Goal: Information Seeking & Learning: Learn about a topic

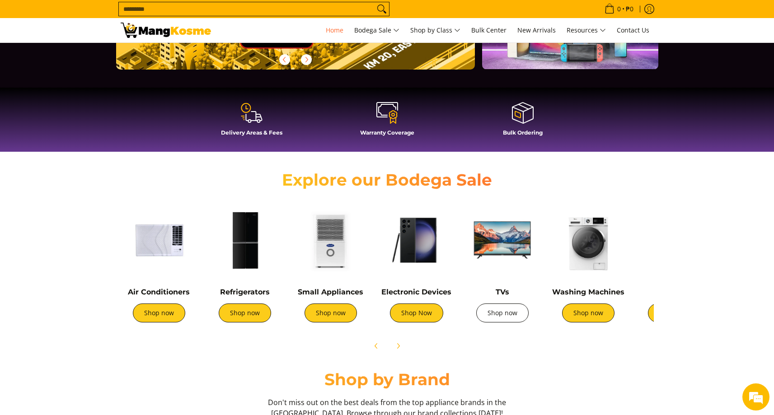
scroll to position [245, 0]
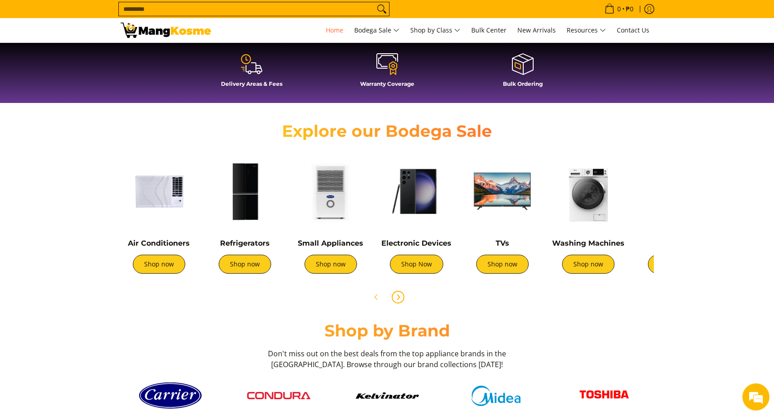
click at [400, 297] on icon "Next" at bounding box center [398, 297] width 7 height 7
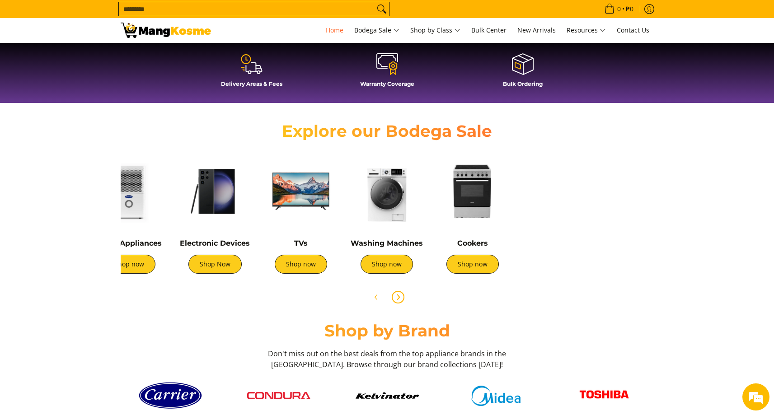
scroll to position [0, 301]
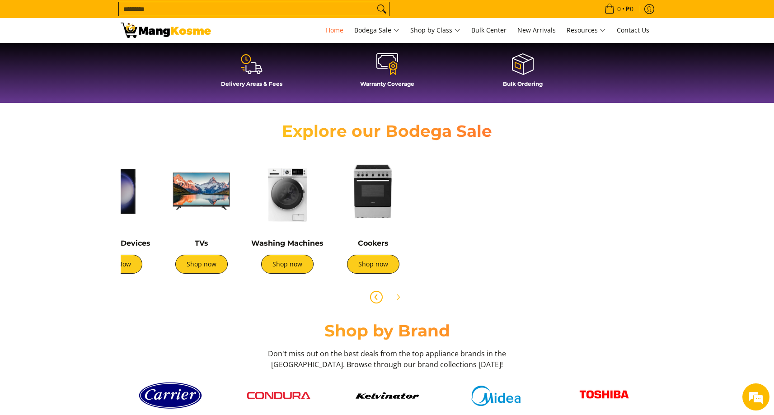
click at [374, 296] on icon "Previous" at bounding box center [376, 297] width 7 height 7
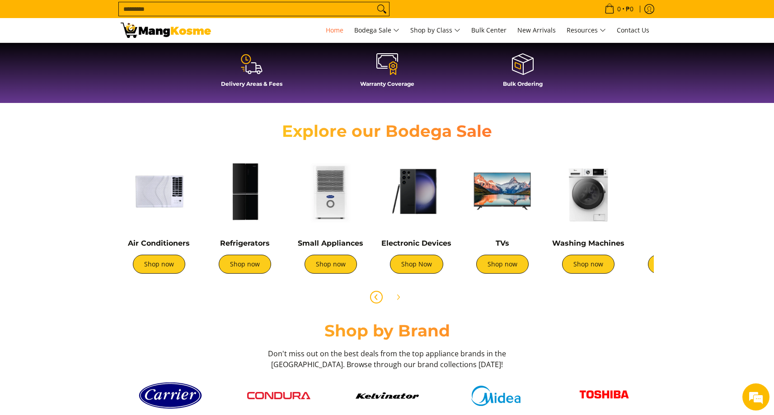
scroll to position [0, 0]
click at [405, 262] on link "Shop Now" at bounding box center [416, 264] width 53 height 19
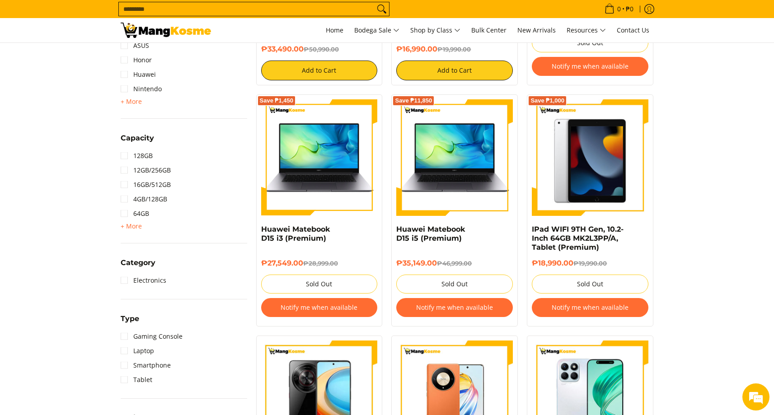
scroll to position [362, 0]
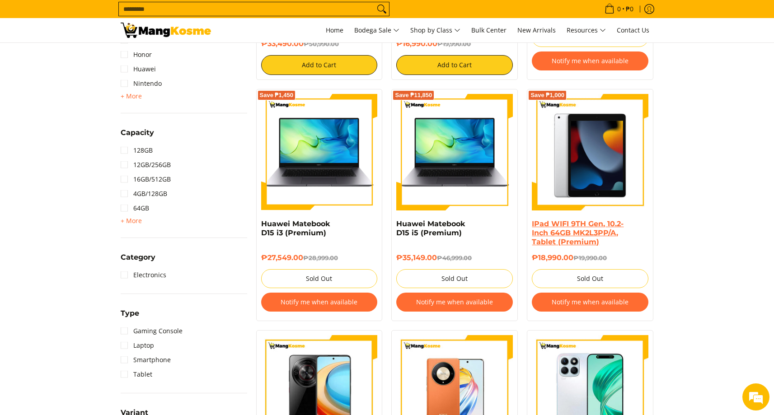
click at [584, 229] on link "IPad WIFI 9TH Gen, 10.2-Inch 64GB MK2L3PP/A, Tablet (Premium)" at bounding box center [578, 233] width 92 height 27
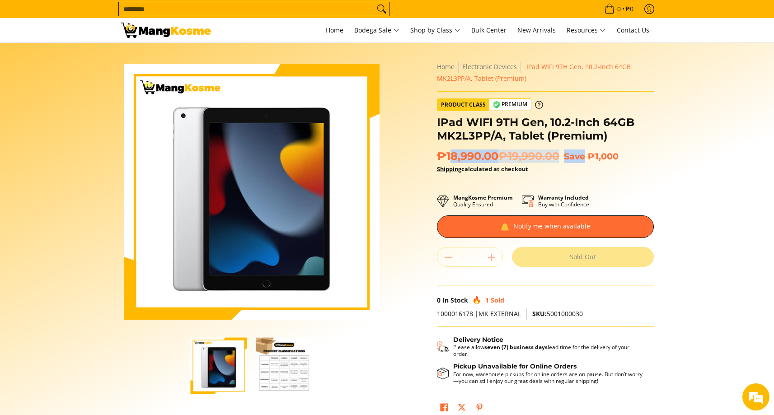
drag, startPoint x: 450, startPoint y: 155, endPoint x: 589, endPoint y: 155, distance: 139.2
click at [589, 155] on h2 "₱18,990.00 ₱19,990.00 Save ₱1,000" at bounding box center [545, 157] width 217 height 14
click at [414, 205] on div "Skip to Main Content Enable zoom Disable zoom Home Electronic Devices IPad WIFI…" at bounding box center [387, 245] width 542 height 369
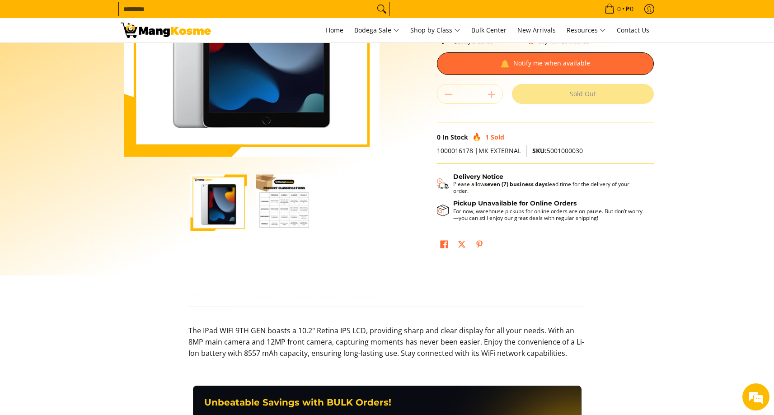
scroll to position [174, 0]
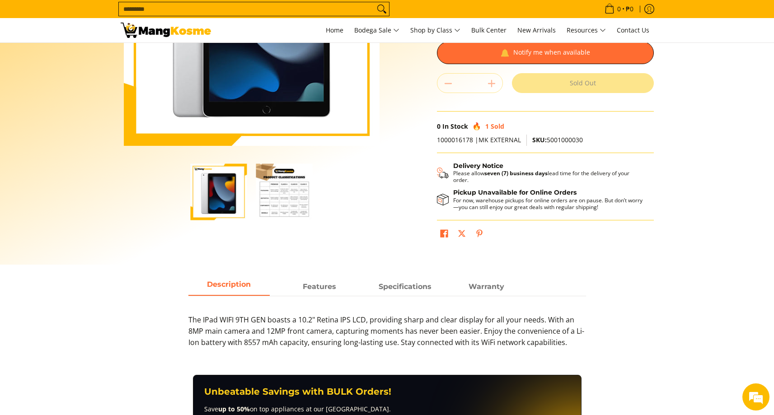
click at [285, 195] on img "IPad WIFI 9TH Gen, 10.2-Inch 64GB MK2L3PP/A, Tablet (Premium)-2" at bounding box center [284, 192] width 56 height 56
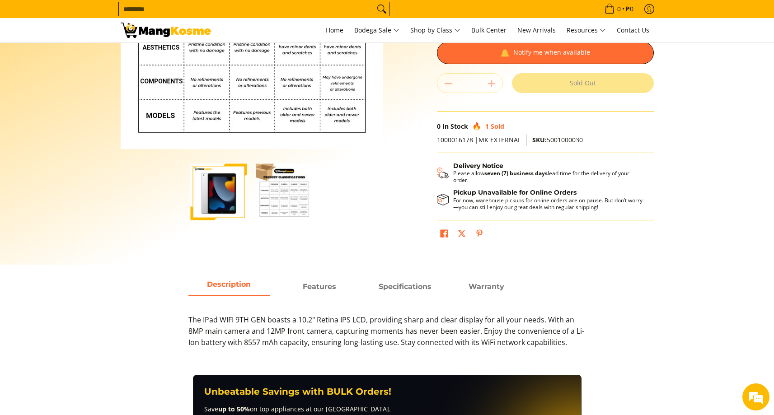
scroll to position [60, 0]
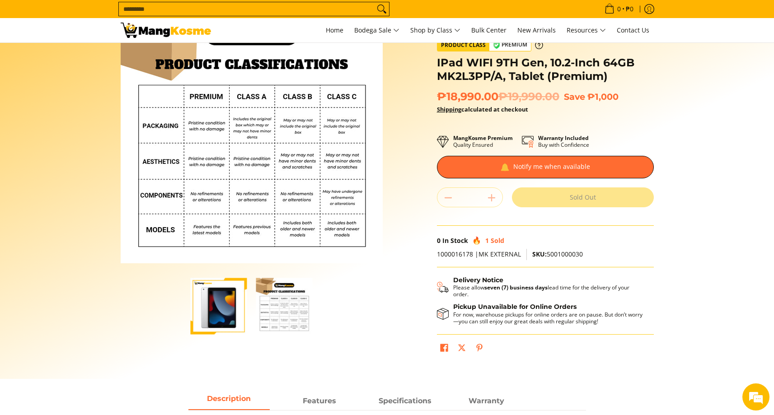
click at [223, 308] on img "IPad WIFI 9TH Gen, 10.2-Inch 64GB MK2L3PP/A, Tablet (Premium)-1" at bounding box center [219, 306] width 56 height 56
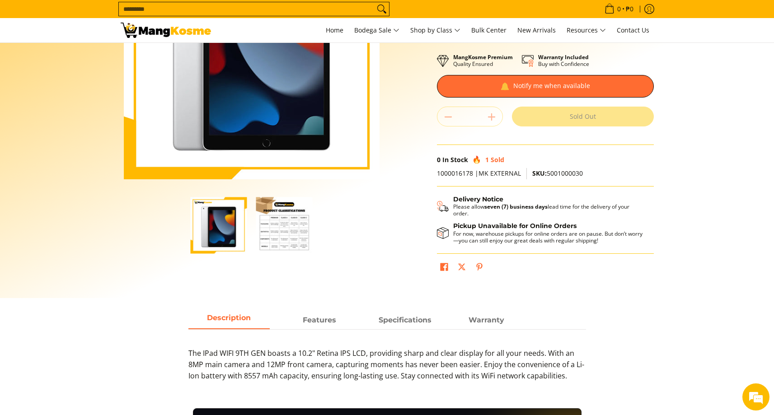
scroll to position [216, 0]
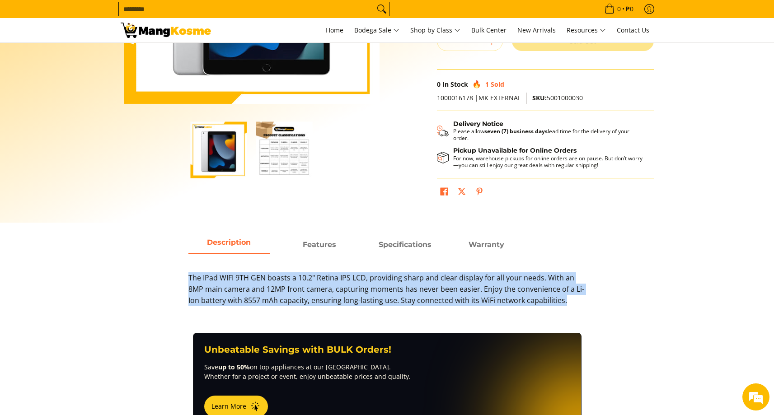
drag, startPoint x: 189, startPoint y: 275, endPoint x: 579, endPoint y: 310, distance: 391.1
click at [579, 310] on p "The IPad WIFI 9TH GEN boasts a 10.2" Retina IPS LCD, providing sharp and clear …" at bounding box center [387, 294] width 398 height 42
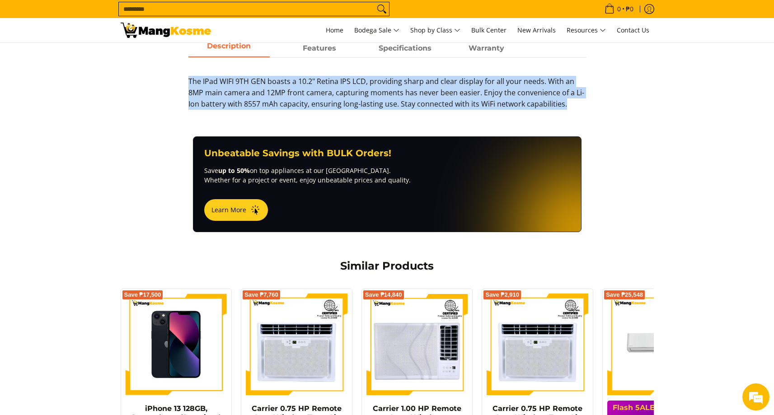
scroll to position [324, 0]
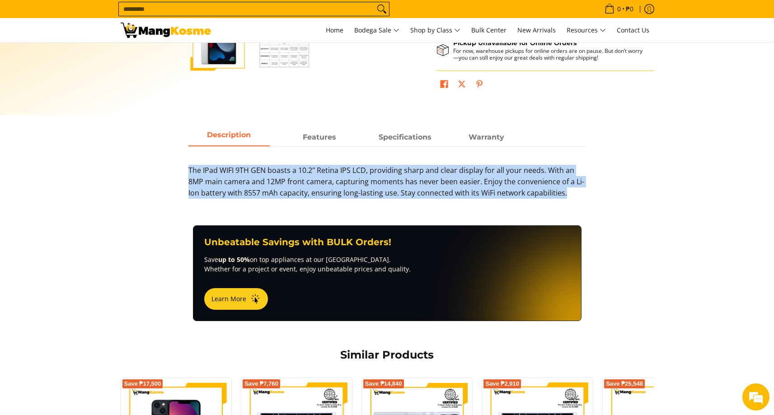
drag, startPoint x: 635, startPoint y: 199, endPoint x: 627, endPoint y: 194, distance: 8.5
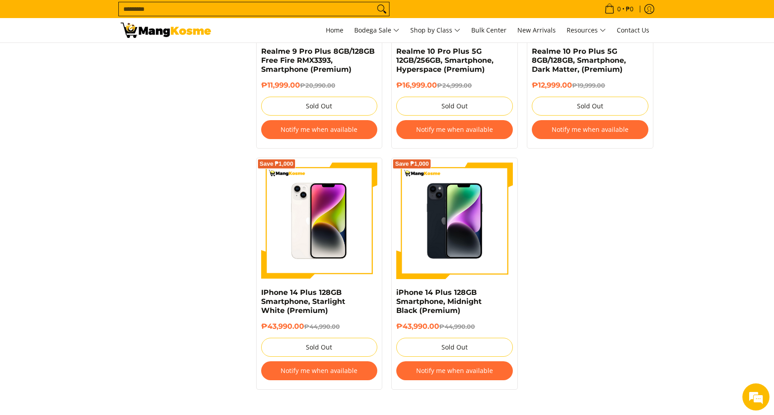
scroll to position [1797, 0]
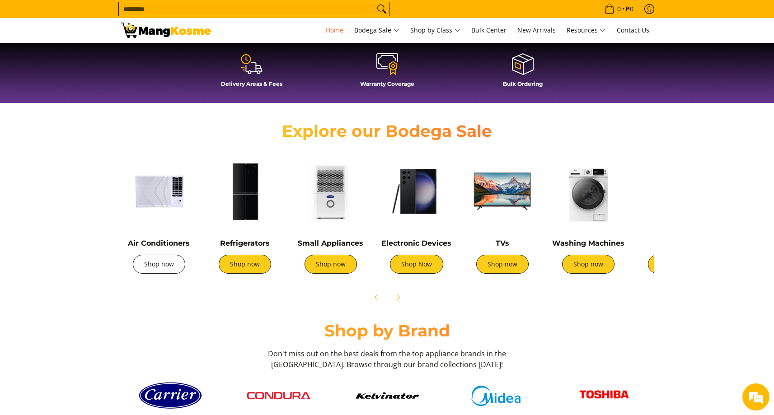
click at [169, 266] on link "Shop now" at bounding box center [159, 264] width 52 height 19
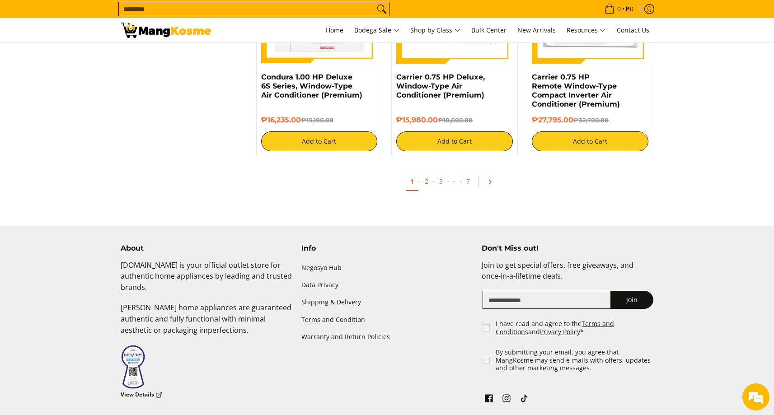
click at [491, 189] on link "Pagination" at bounding box center [493, 181] width 22 height 15
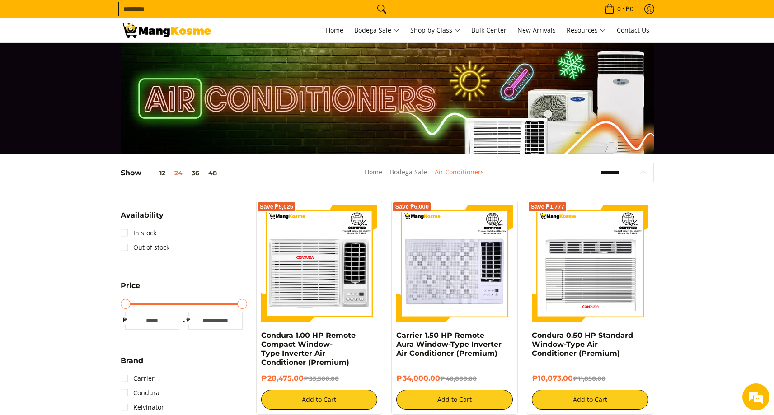
click at [615, 173] on select "**********" at bounding box center [624, 172] width 59 height 19
select select "**********"
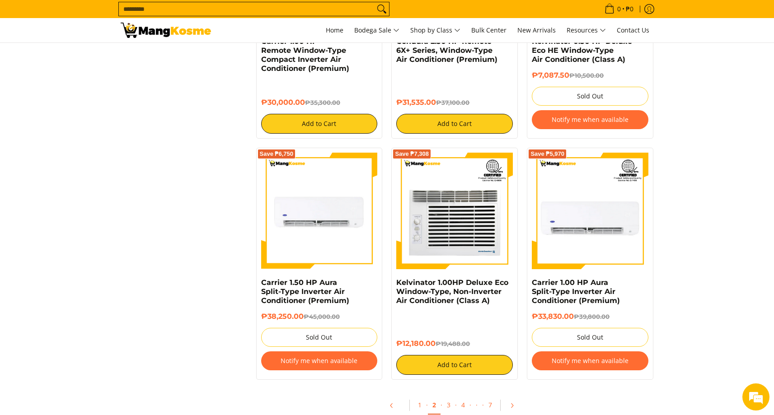
scroll to position [1807, 0]
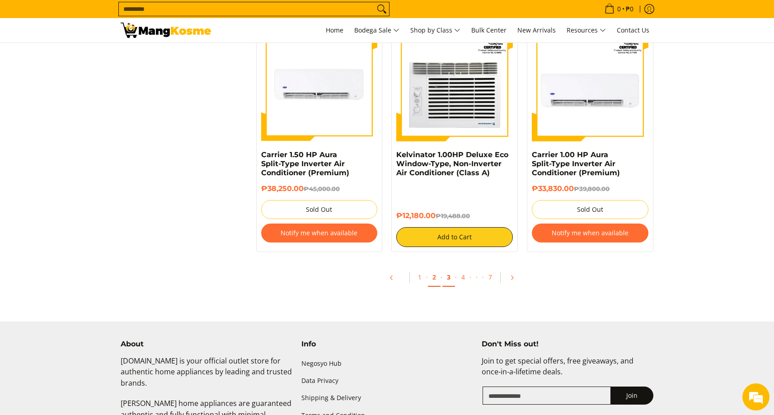
click at [449, 283] on link "3" at bounding box center [448, 277] width 13 height 19
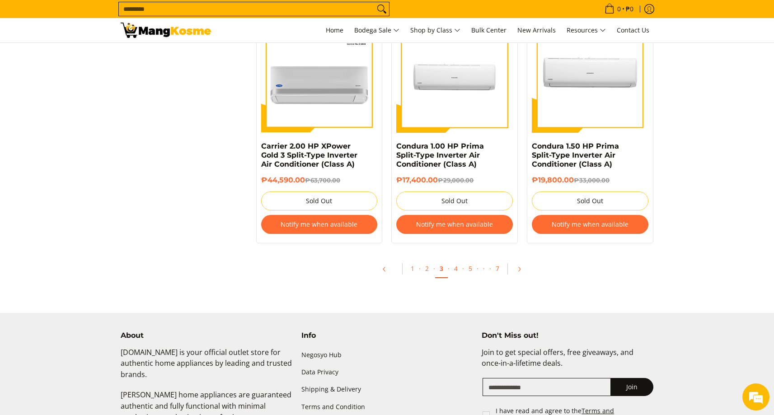
scroll to position [1889, 0]
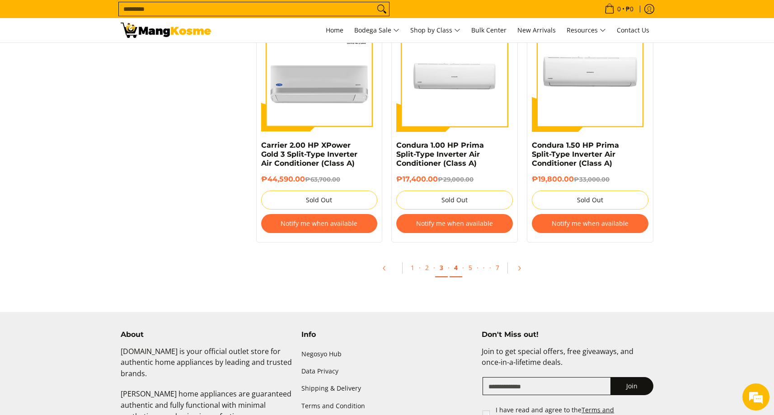
click at [458, 273] on link "4" at bounding box center [456, 268] width 13 height 19
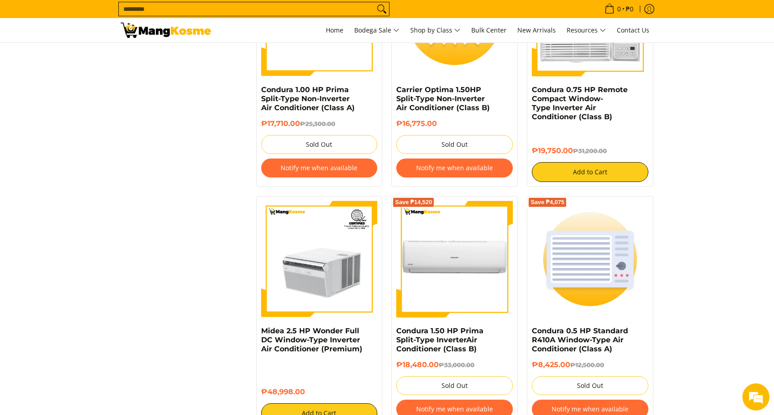
scroll to position [1846, 0]
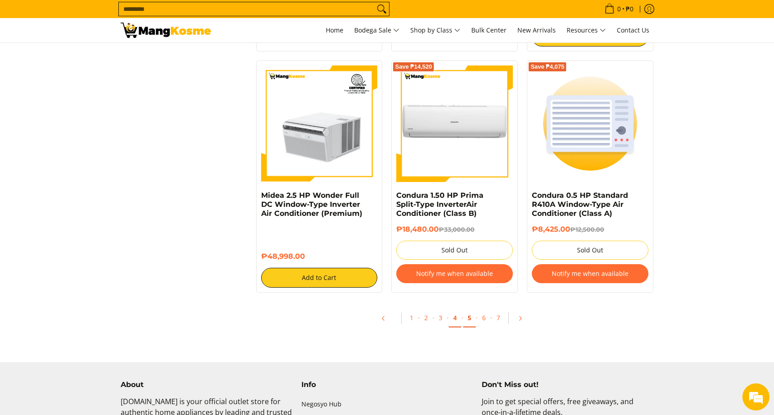
click at [471, 324] on link "5" at bounding box center [469, 318] width 13 height 19
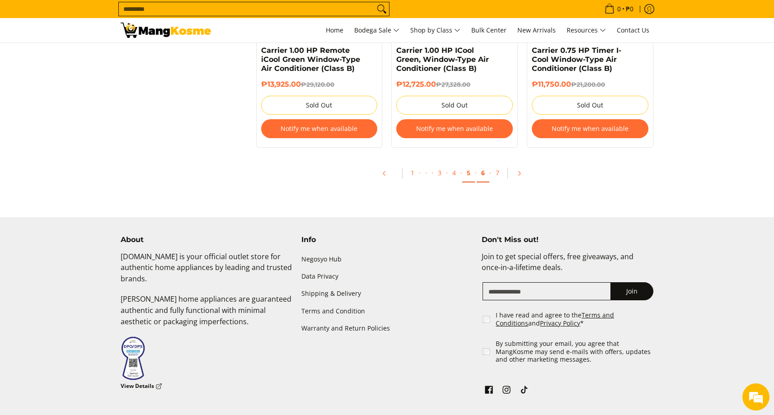
click at [481, 177] on link "6" at bounding box center [483, 173] width 13 height 19
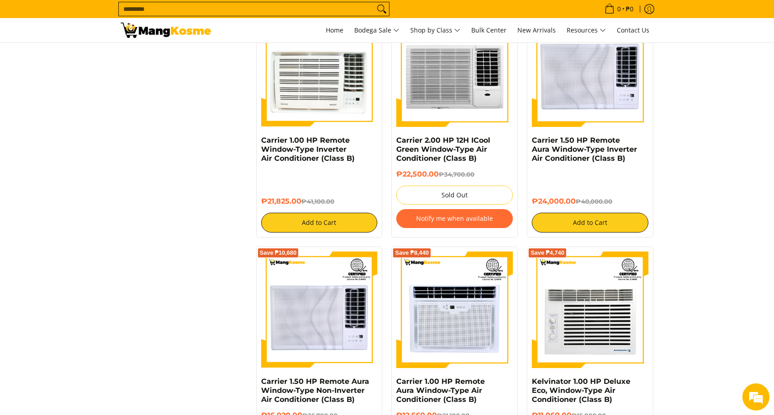
scroll to position [685, 0]
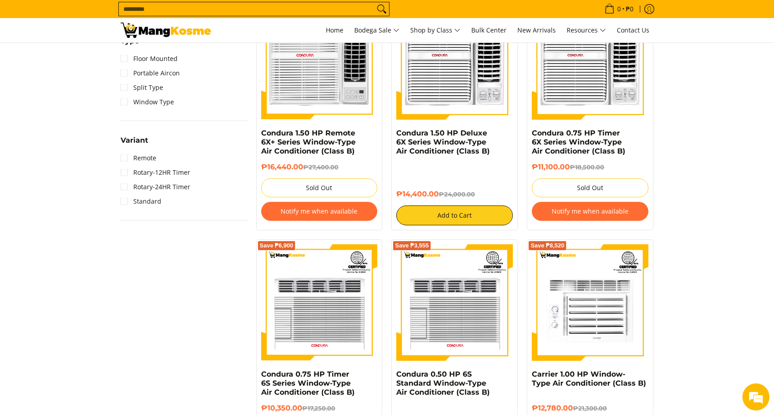
click at [269, 9] on input "Search..." at bounding box center [247, 9] width 256 height 14
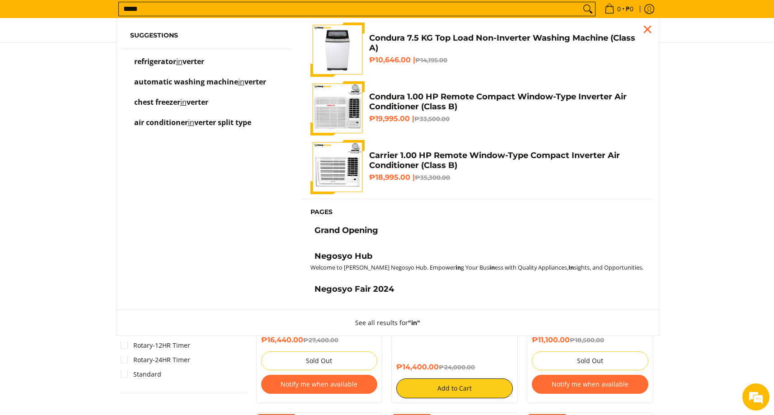
scroll to position [510, 0]
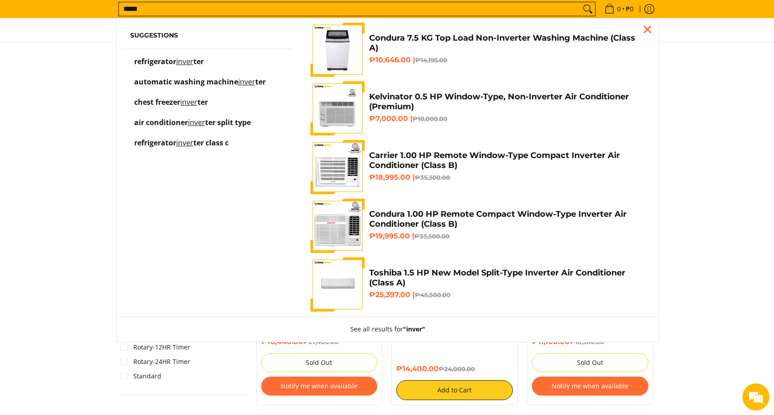
type input "*****"
click at [230, 122] on span "ter split type" at bounding box center [228, 123] width 46 height 10
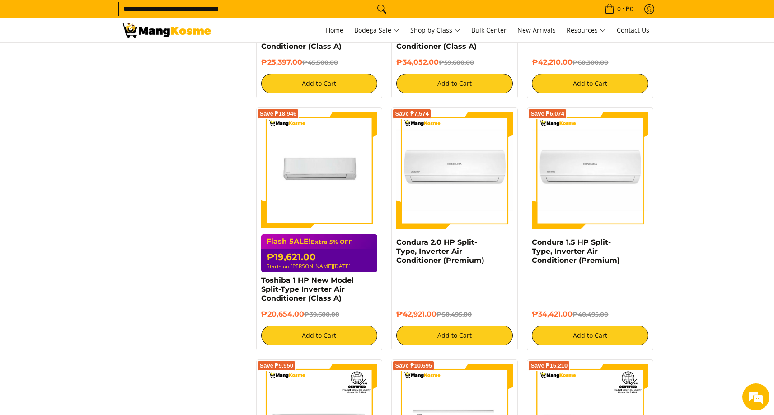
scroll to position [151, 0]
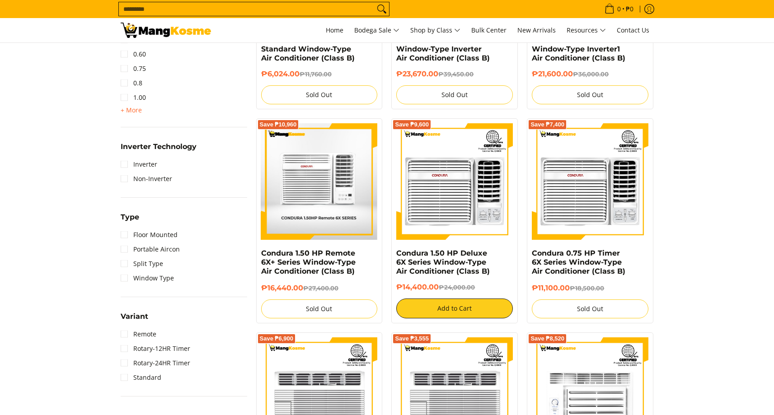
scroll to position [510, 0]
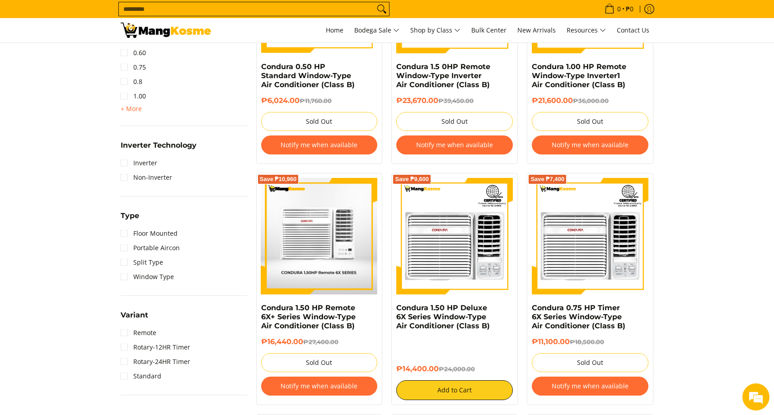
drag, startPoint x: 371, startPoint y: 245, endPoint x: 359, endPoint y: 247, distance: 12.0
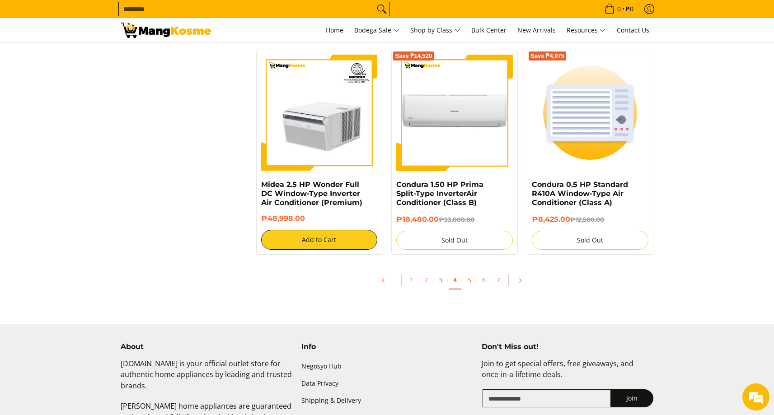
scroll to position [1846, 0]
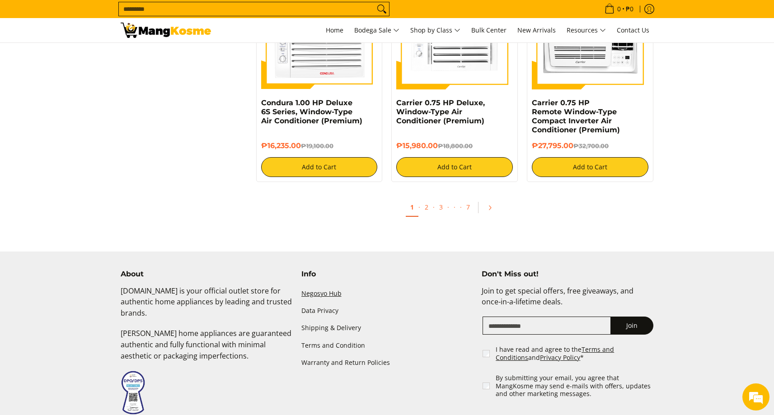
scroll to position [1892, 0]
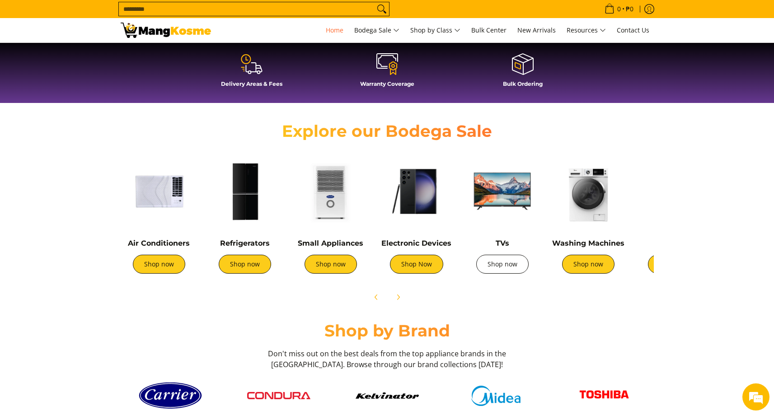
click at [488, 272] on link "Shop now" at bounding box center [502, 264] width 52 height 19
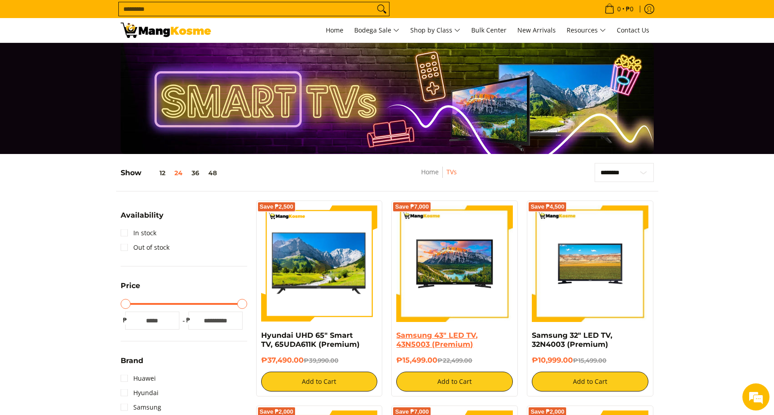
click at [442, 337] on link "Samsung 43" LED TV, 43N5003 (Premium)" at bounding box center [436, 340] width 81 height 18
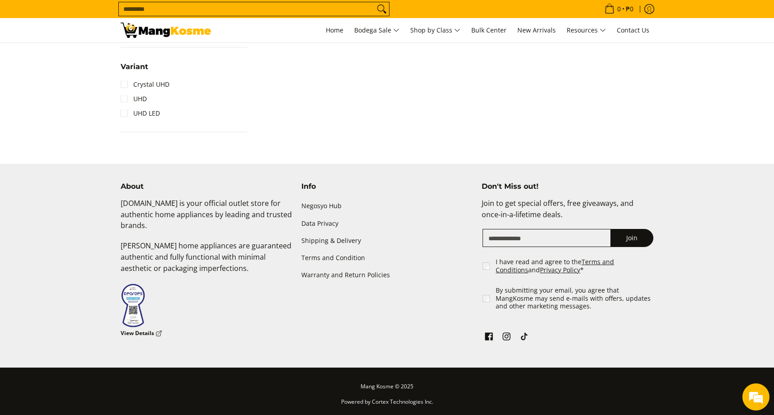
scroll to position [607, 0]
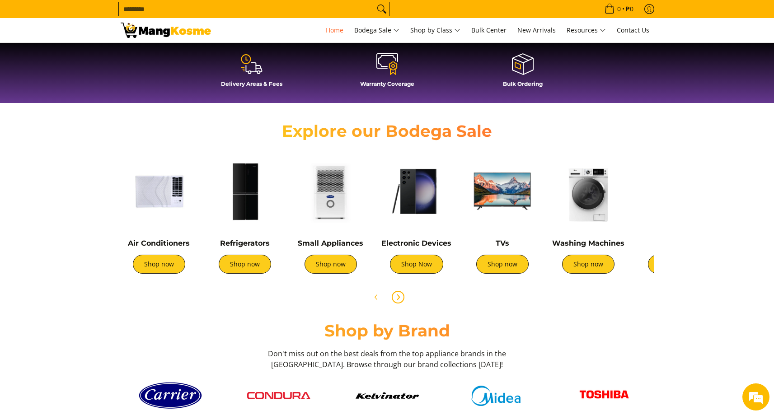
click at [402, 296] on span "Next" at bounding box center [398, 297] width 11 height 11
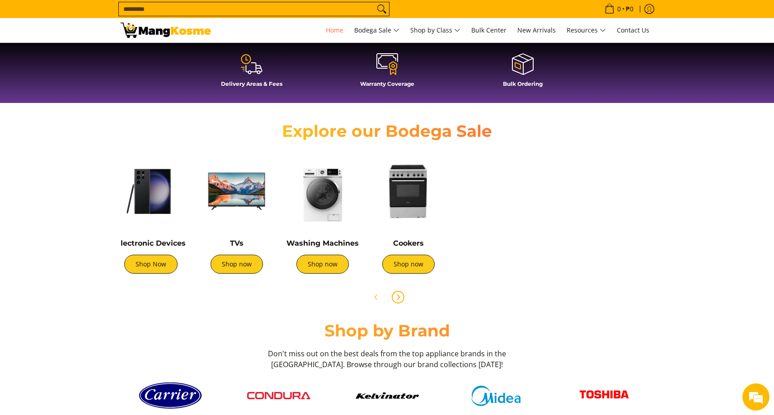
scroll to position [0, 301]
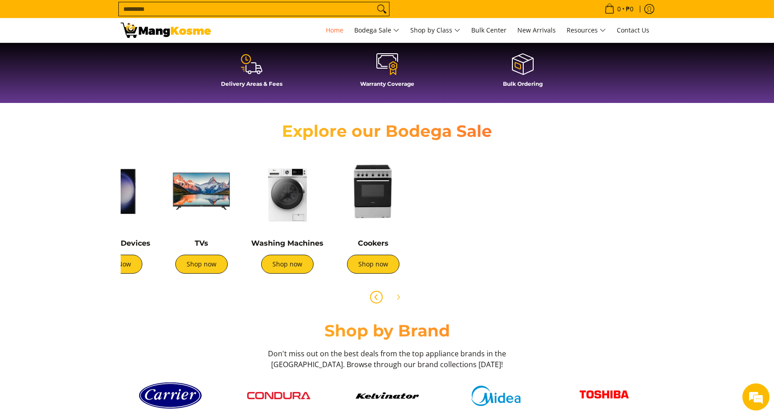
click at [375, 296] on icon "Previous" at bounding box center [376, 297] width 2 height 5
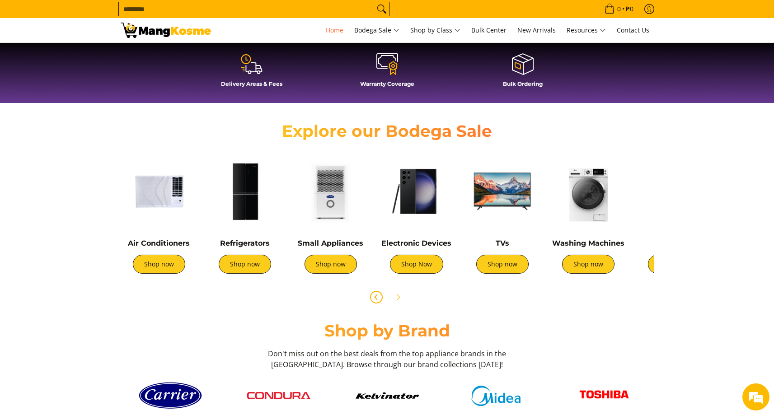
scroll to position [0, 359]
click at [242, 249] on div "Refrigerators Shop now" at bounding box center [245, 261] width 77 height 44
click at [401, 299] on span "Next" at bounding box center [398, 297] width 11 height 11
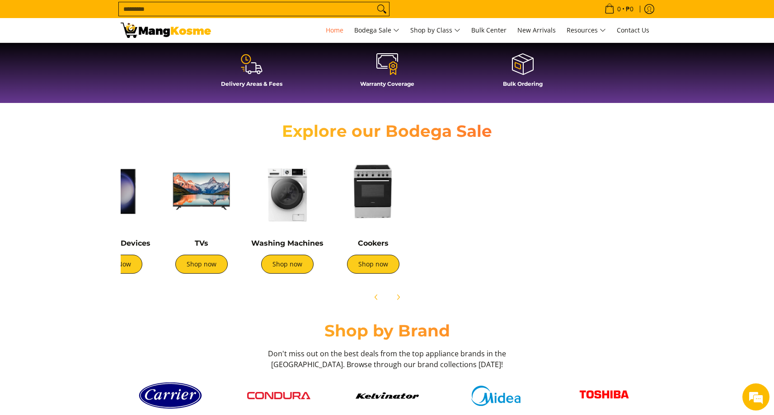
scroll to position [0, 1437]
